Goal: Task Accomplishment & Management: Use online tool/utility

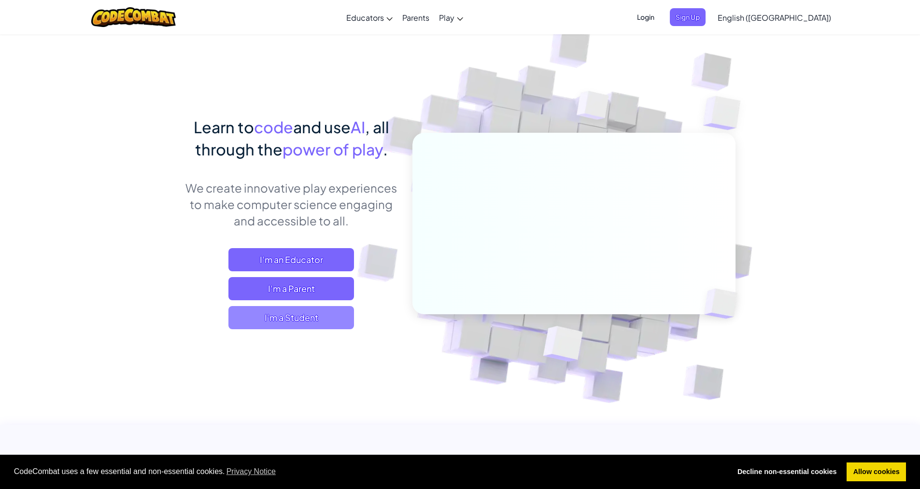
click at [323, 313] on span "I'm a Student" at bounding box center [291, 317] width 126 height 23
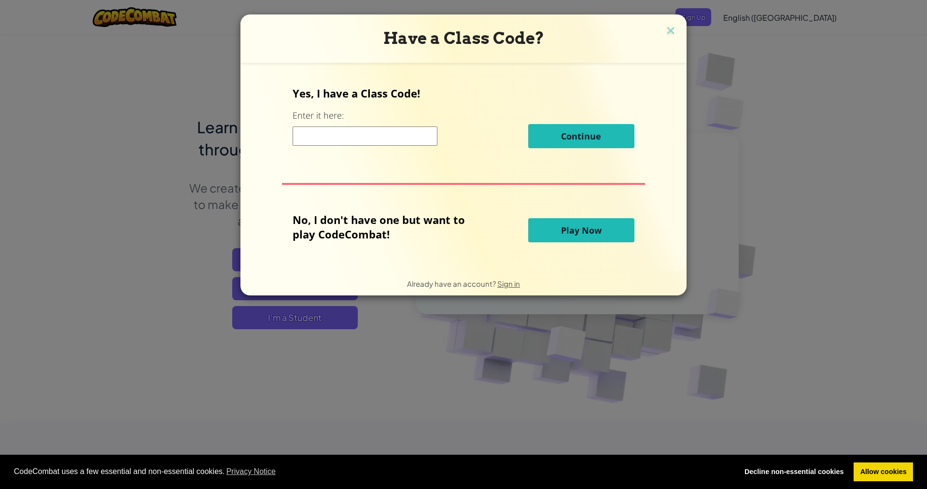
click at [163, 2] on div "Have a Class Code? Yes, I have a Class Code! Enter it here: Continue No, I don'…" at bounding box center [463, 244] width 927 height 489
click at [669, 34] on img at bounding box center [670, 31] width 13 height 14
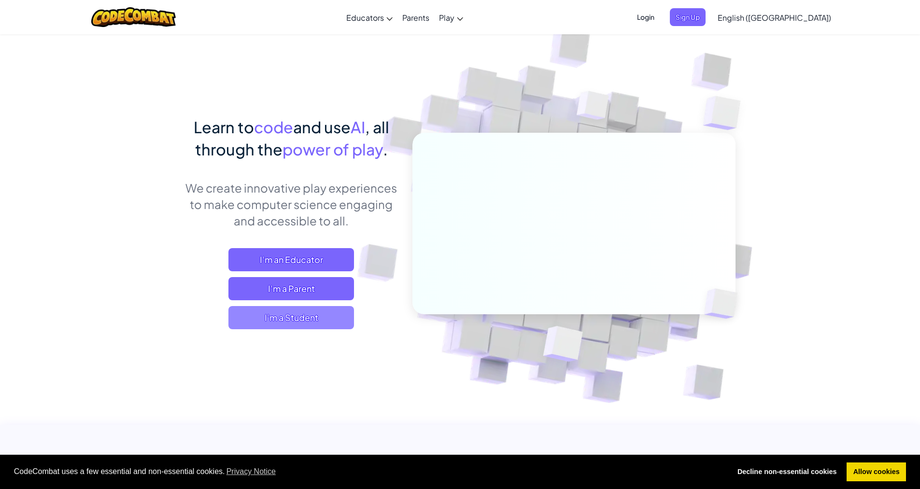
click at [317, 318] on span "I'm a Student" at bounding box center [291, 317] width 126 height 23
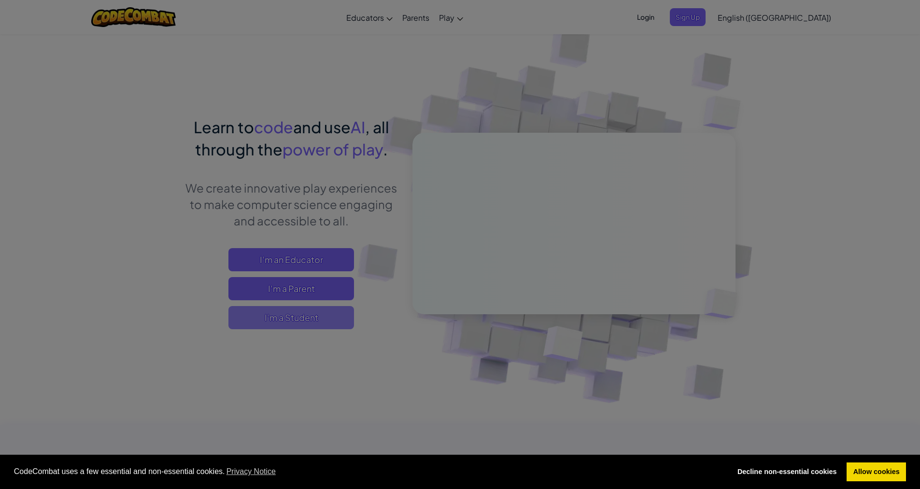
click at [316, 317] on div at bounding box center [460, 244] width 920 height 489
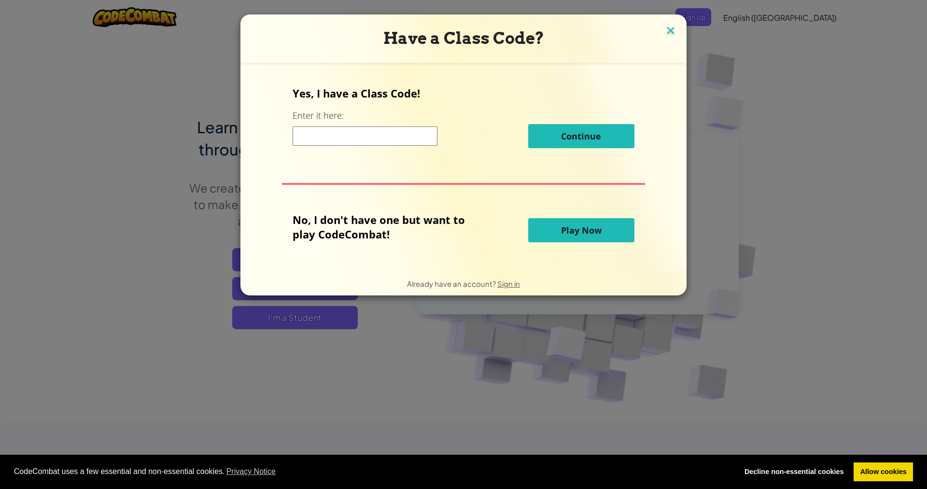
drag, startPoint x: 667, startPoint y: 39, endPoint x: 667, endPoint y: 33, distance: 5.8
click at [667, 36] on div "Have a Class Code? Yes, I have a Class Code! Enter it here: Continue No, I don'…" at bounding box center [463, 154] width 446 height 281
click at [667, 33] on img at bounding box center [670, 31] width 13 height 14
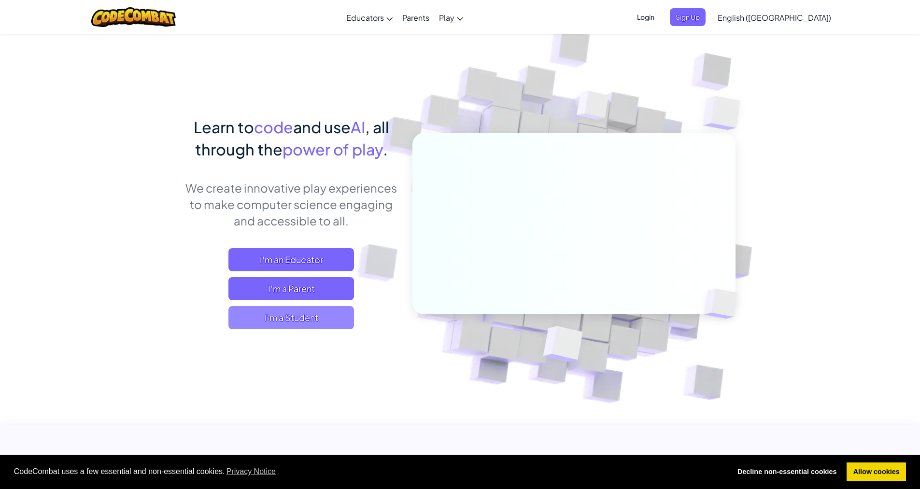
click at [325, 319] on span "I'm a Student" at bounding box center [291, 317] width 126 height 23
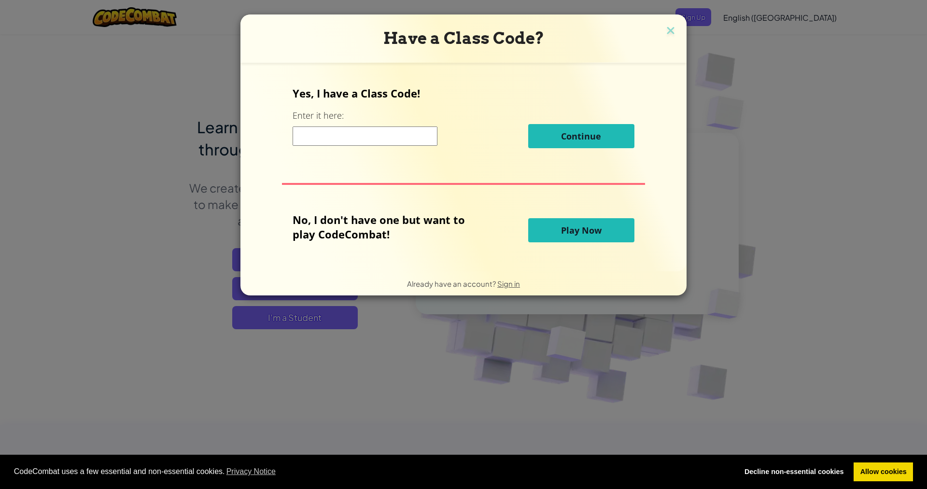
click at [576, 223] on button "Play Now" at bounding box center [581, 230] width 106 height 24
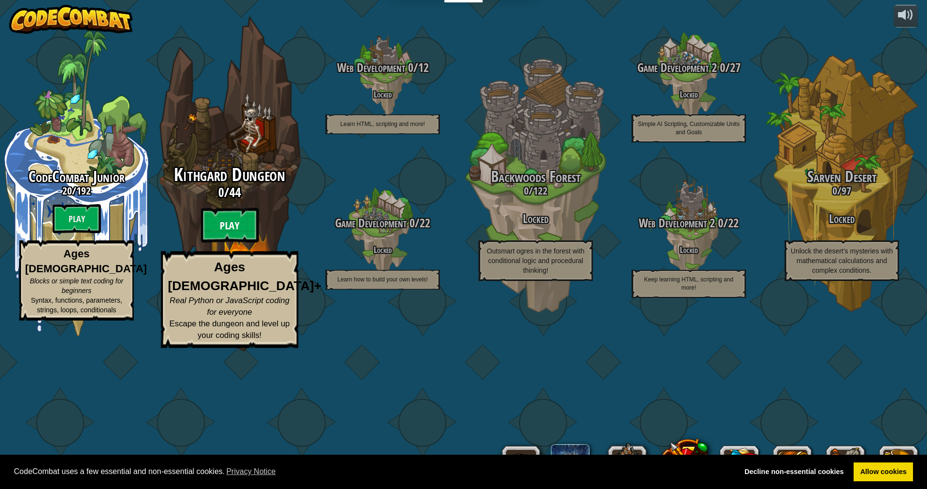
click at [225, 243] on btn "Play" at bounding box center [230, 225] width 58 height 35
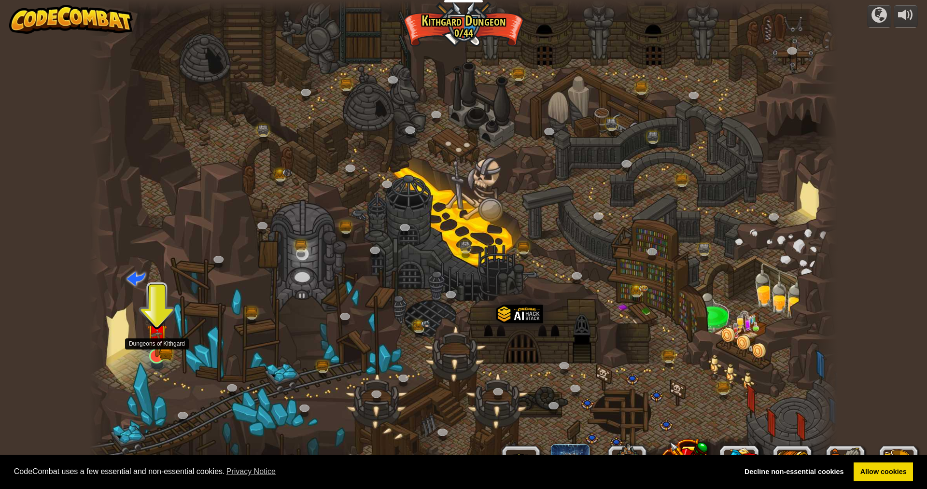
click at [150, 349] on img at bounding box center [157, 334] width 20 height 45
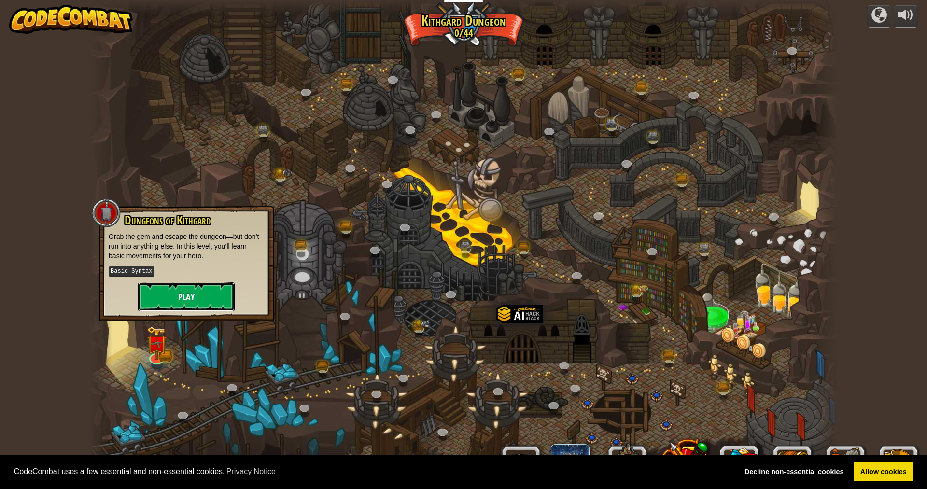
click at [158, 300] on button "Play" at bounding box center [186, 296] width 97 height 29
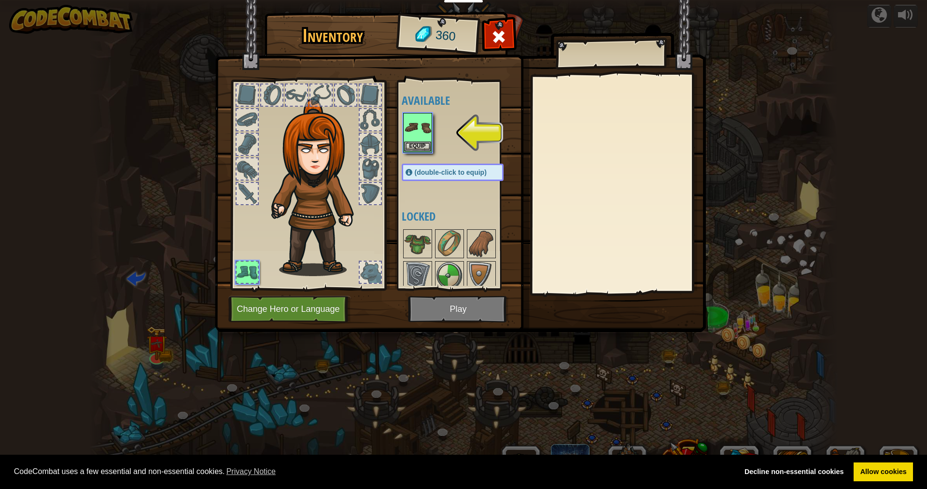
click at [249, 92] on div at bounding box center [247, 94] width 21 height 21
drag, startPoint x: 412, startPoint y: 126, endPoint x: 425, endPoint y: 134, distance: 15.7
click at [414, 127] on img at bounding box center [417, 127] width 27 height 27
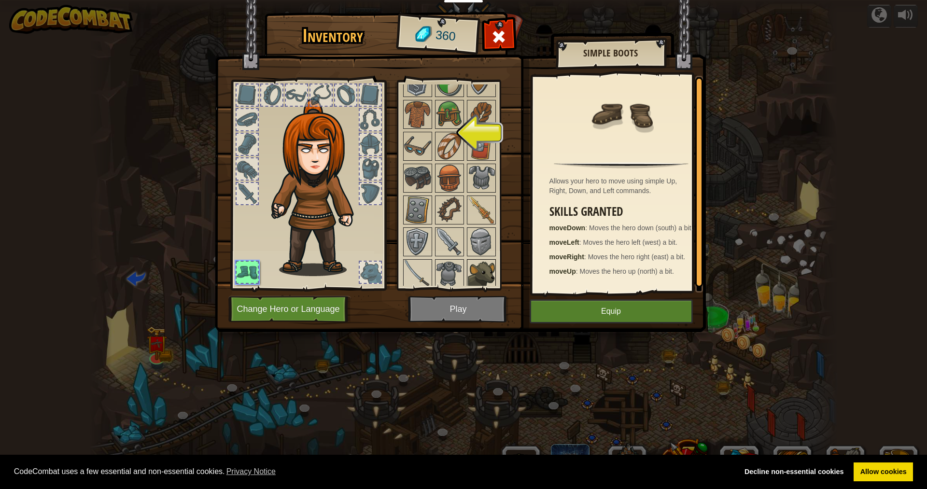
scroll to position [197, 0]
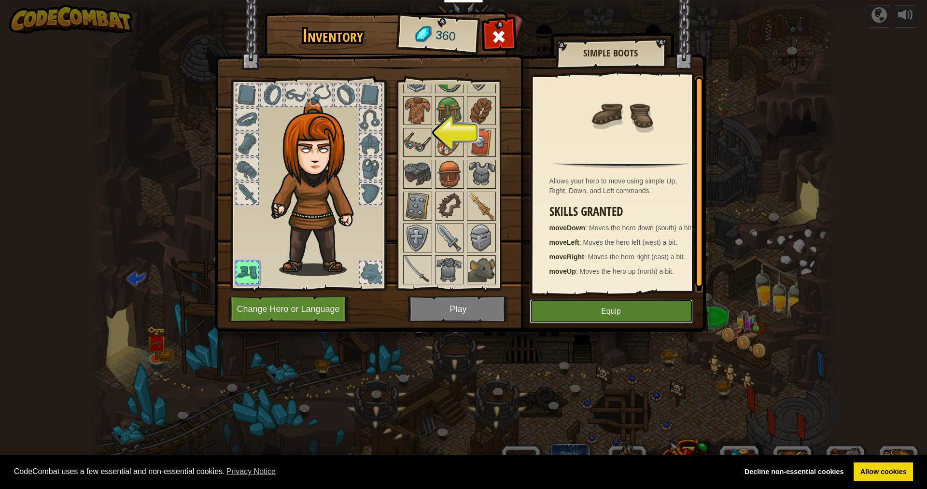
click at [558, 321] on button "Equip" at bounding box center [611, 311] width 163 height 24
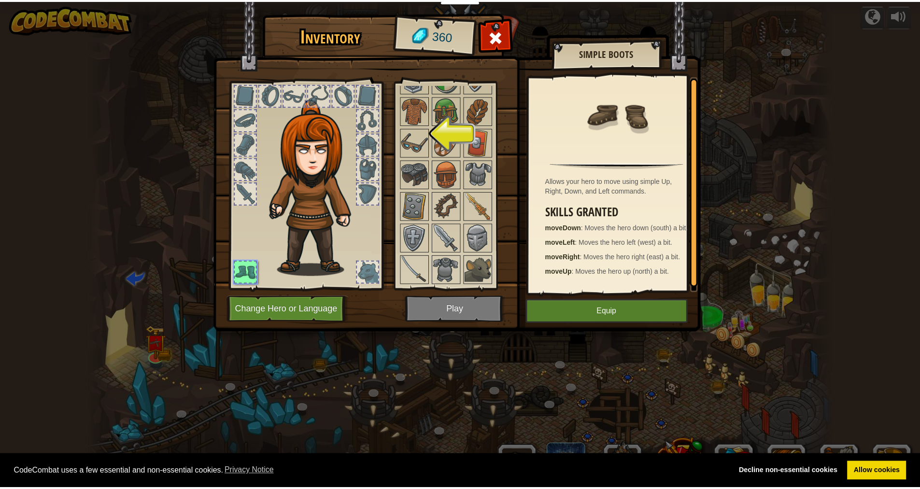
scroll to position [81, 0]
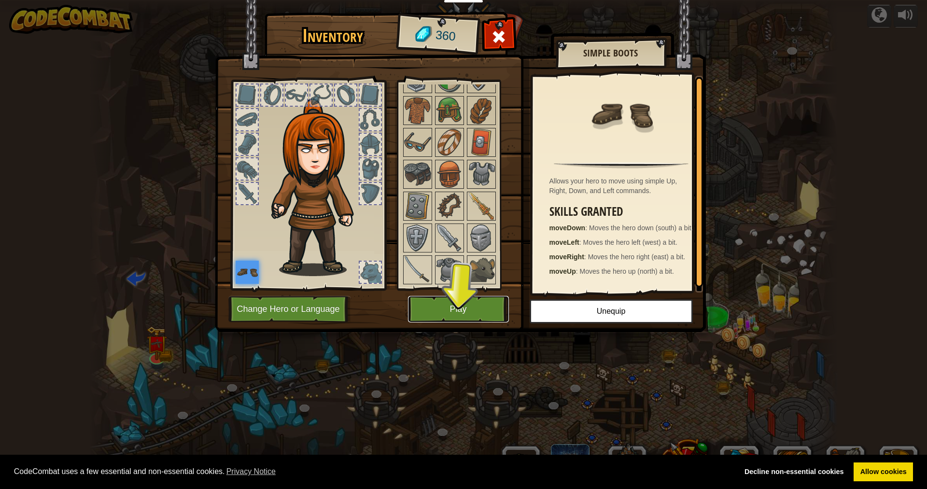
click at [454, 299] on button "Play" at bounding box center [458, 309] width 101 height 27
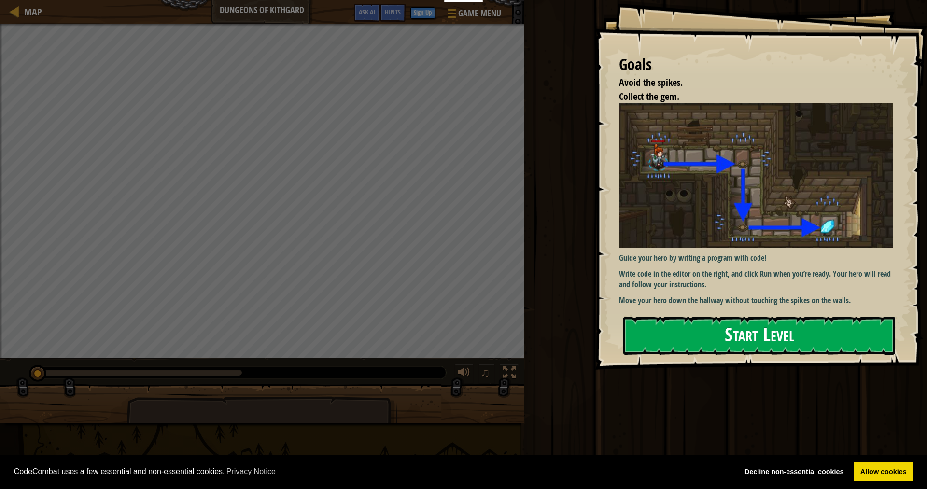
click at [723, 328] on button "Start Level" at bounding box center [759, 336] width 272 height 38
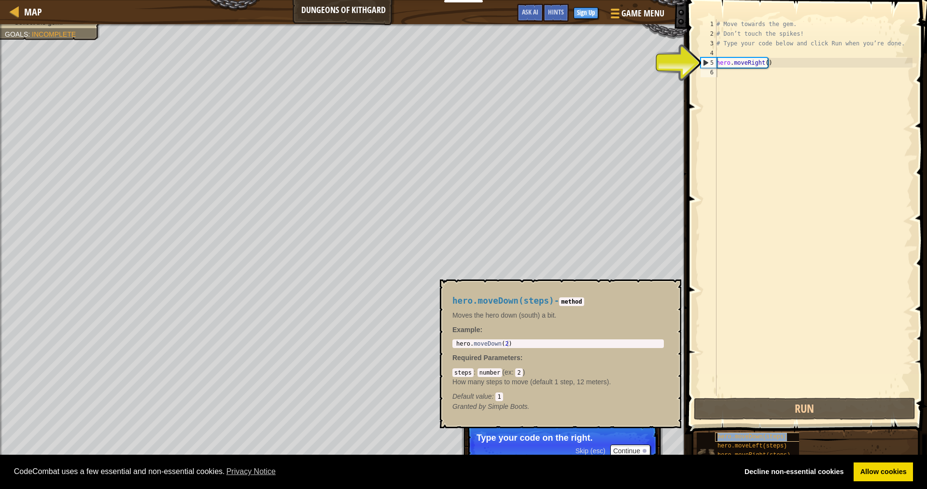
click at [773, 437] on span "hero.moveDown(steps)" at bounding box center [752, 436] width 70 height 7
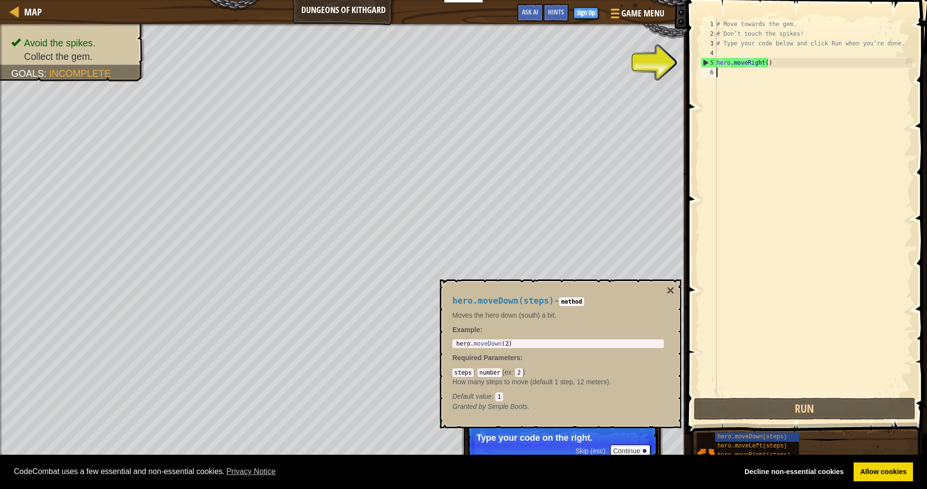
paste textarea "reliably"
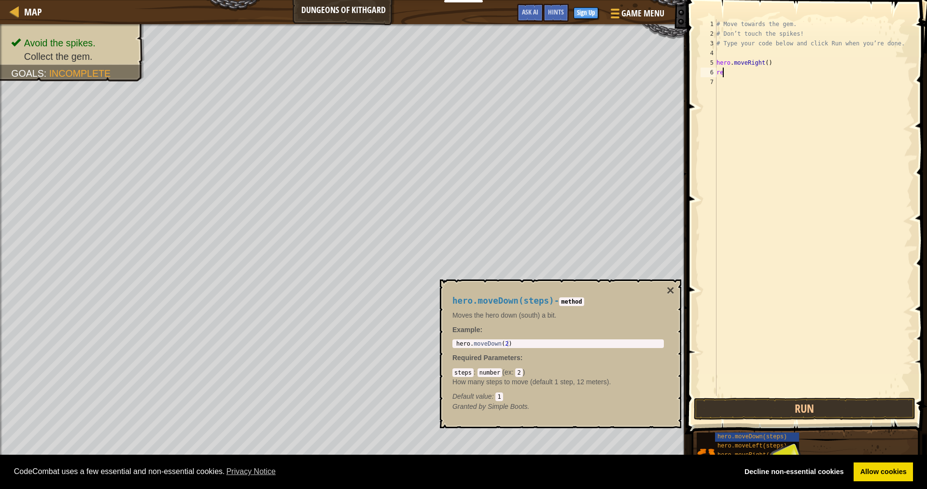
type textarea "r"
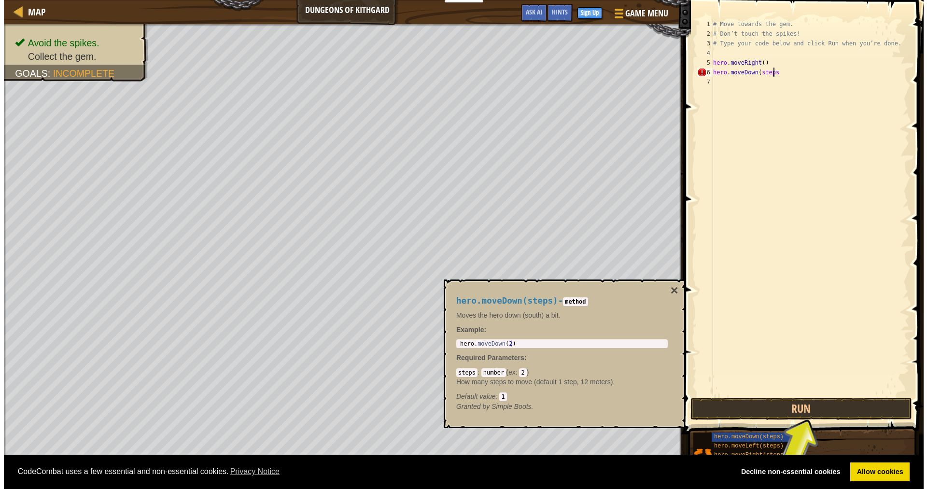
scroll to position [4, 4]
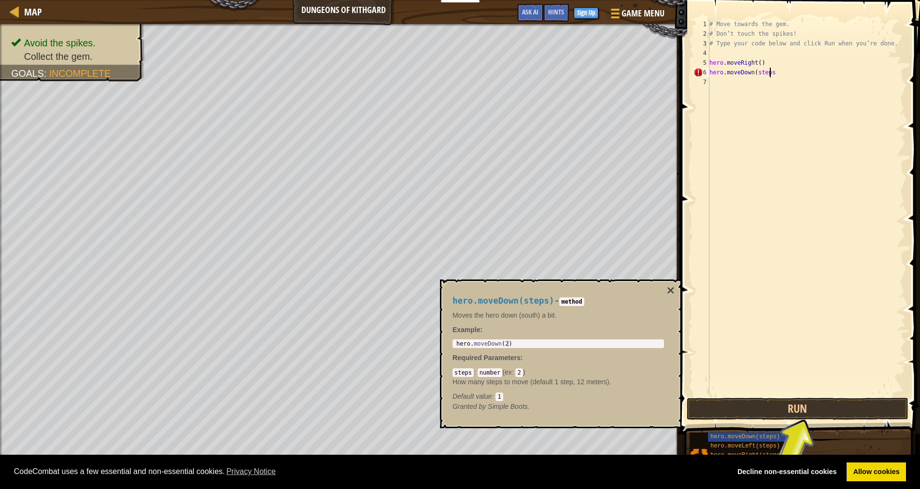
type textarea "hero.moveDown(steps)"
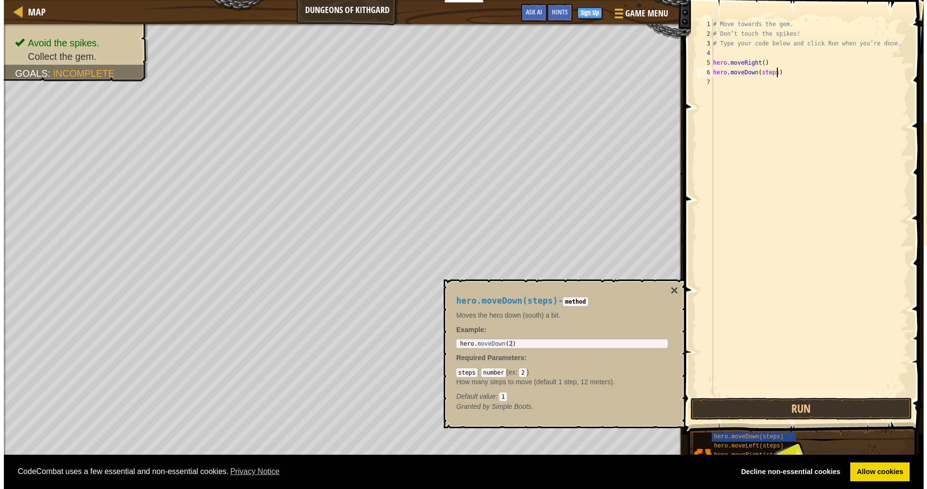
scroll to position [4, 0]
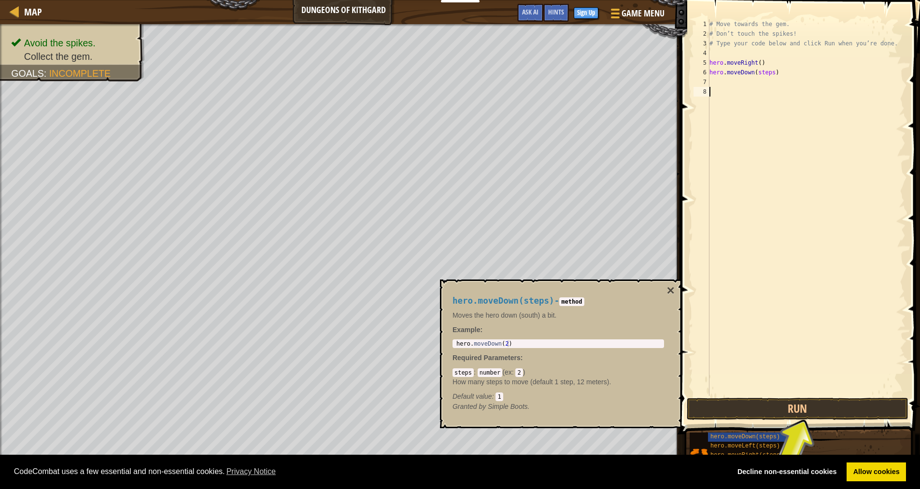
drag, startPoint x: 778, startPoint y: 288, endPoint x: 785, endPoint y: 363, distance: 76.1
click at [778, 291] on div "# Move towards the gem. # Don’t touch the spikes! # Type your code below and cl…" at bounding box center [806, 217] width 198 height 396
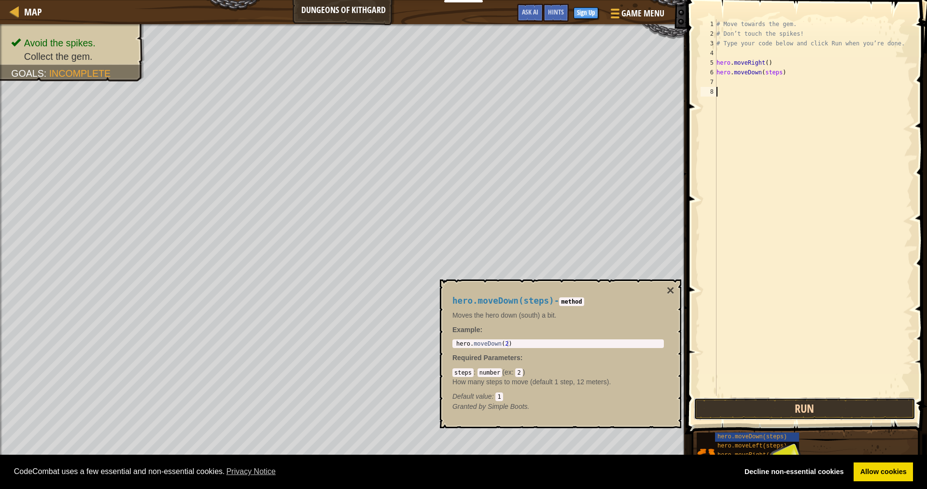
click at [812, 409] on button "Run" at bounding box center [805, 409] width 222 height 22
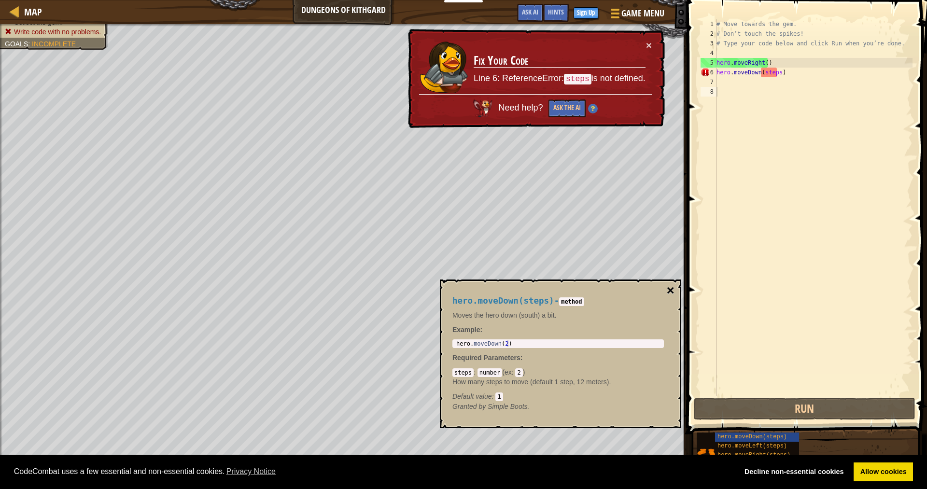
click at [670, 284] on button "×" at bounding box center [671, 291] width 8 height 14
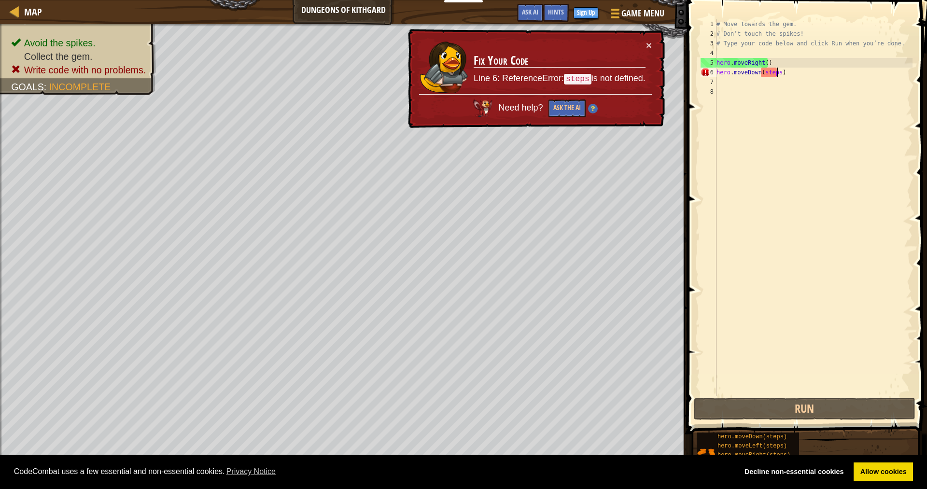
click at [775, 74] on div "# Move towards the gem. # Don’t touch the spikes! # Type your code below and cl…" at bounding box center [813, 217] width 198 height 396
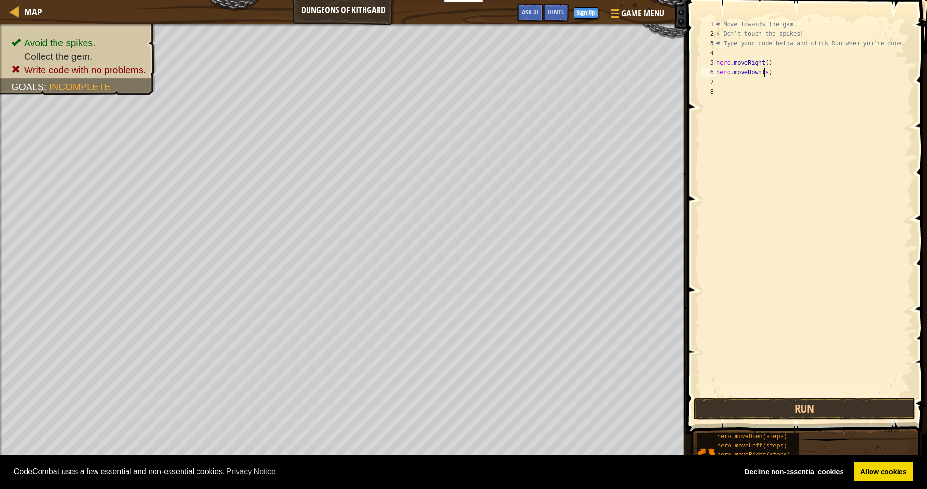
type textarea "hero.moveDown()"
drag, startPoint x: 860, startPoint y: 471, endPoint x: 827, endPoint y: 453, distance: 37.6
click at [852, 466] on div "Decline non-essential cookies Allow cookies" at bounding box center [825, 471] width 175 height 19
click at [873, 471] on link "Allow cookies" at bounding box center [882, 471] width 59 height 19
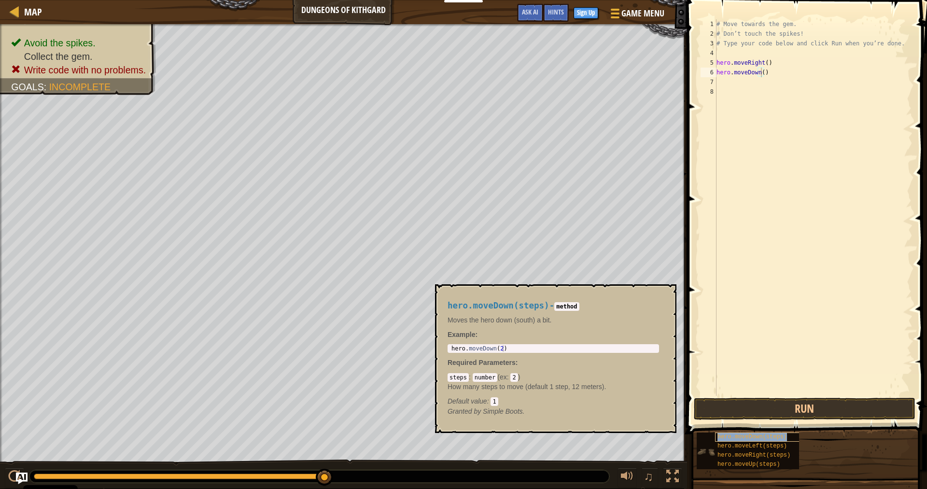
click at [723, 434] on span "hero.moveDown(steps)" at bounding box center [752, 436] width 70 height 7
